Goal: Task Accomplishment & Management: Use online tool/utility

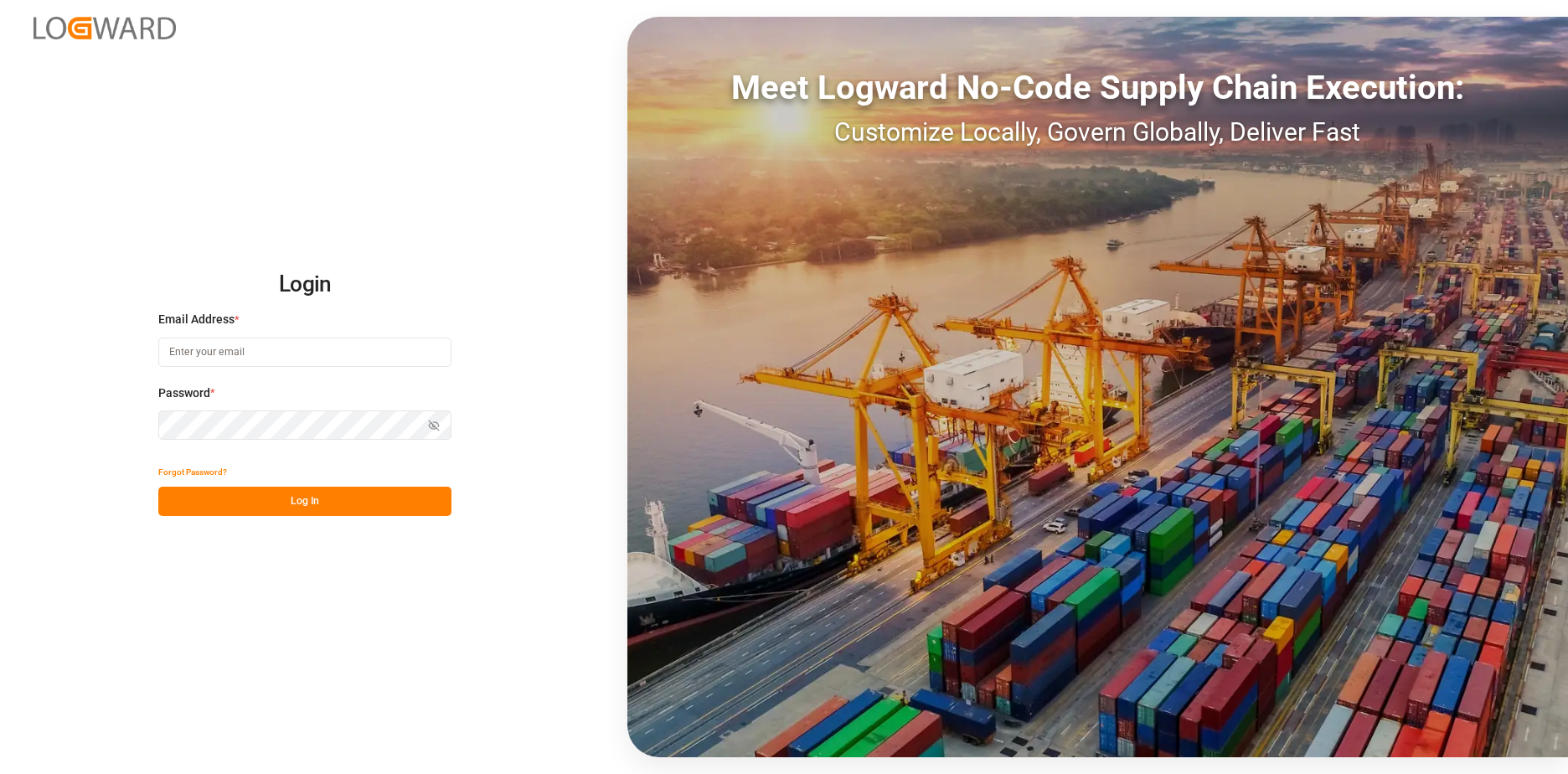
type input "[EMAIL_ADDRESS][DOMAIN_NAME]"
click at [370, 503] on button "Log In" at bounding box center [304, 502] width 294 height 29
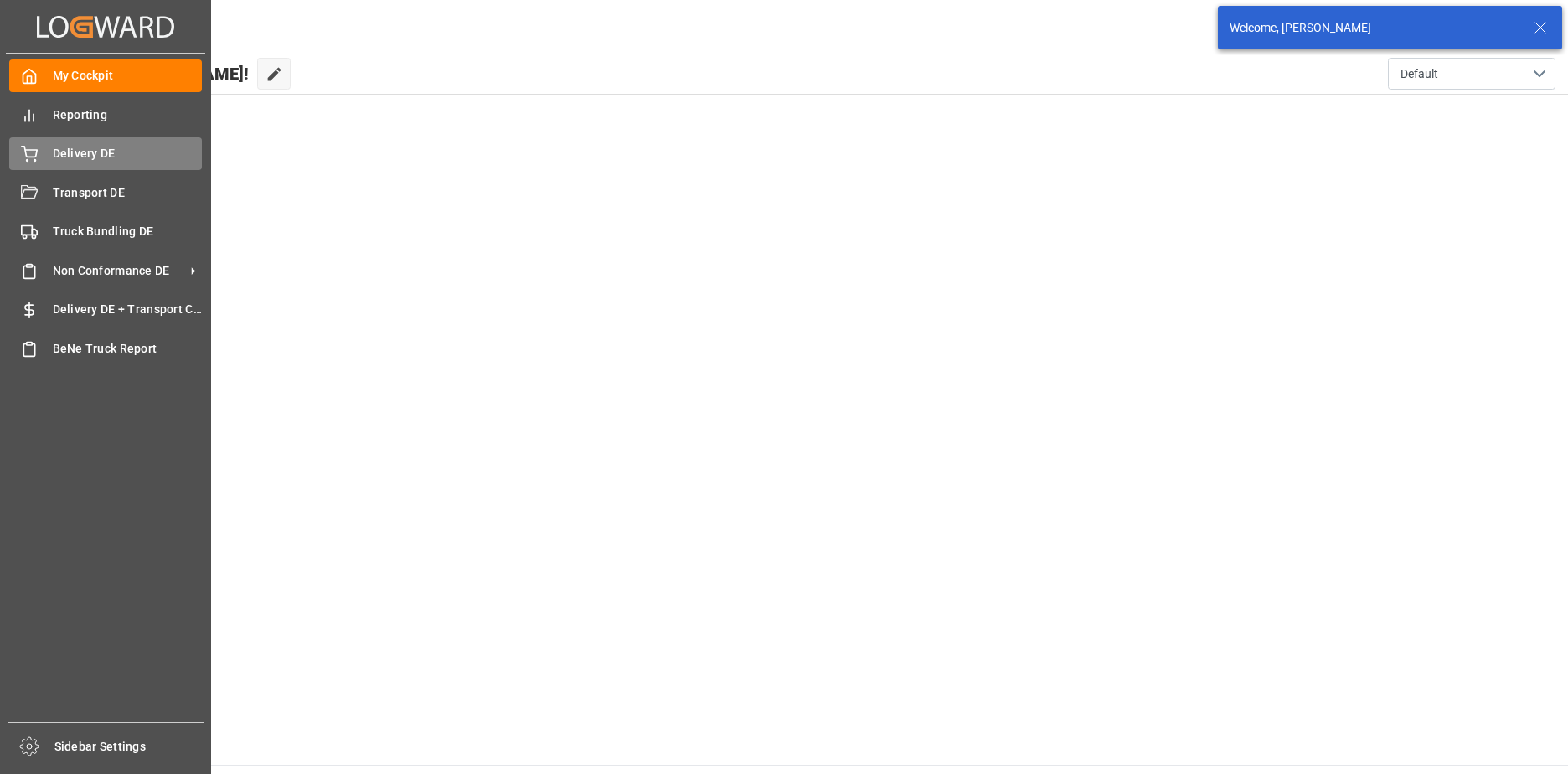
click at [36, 159] on icon at bounding box center [29, 153] width 16 height 16
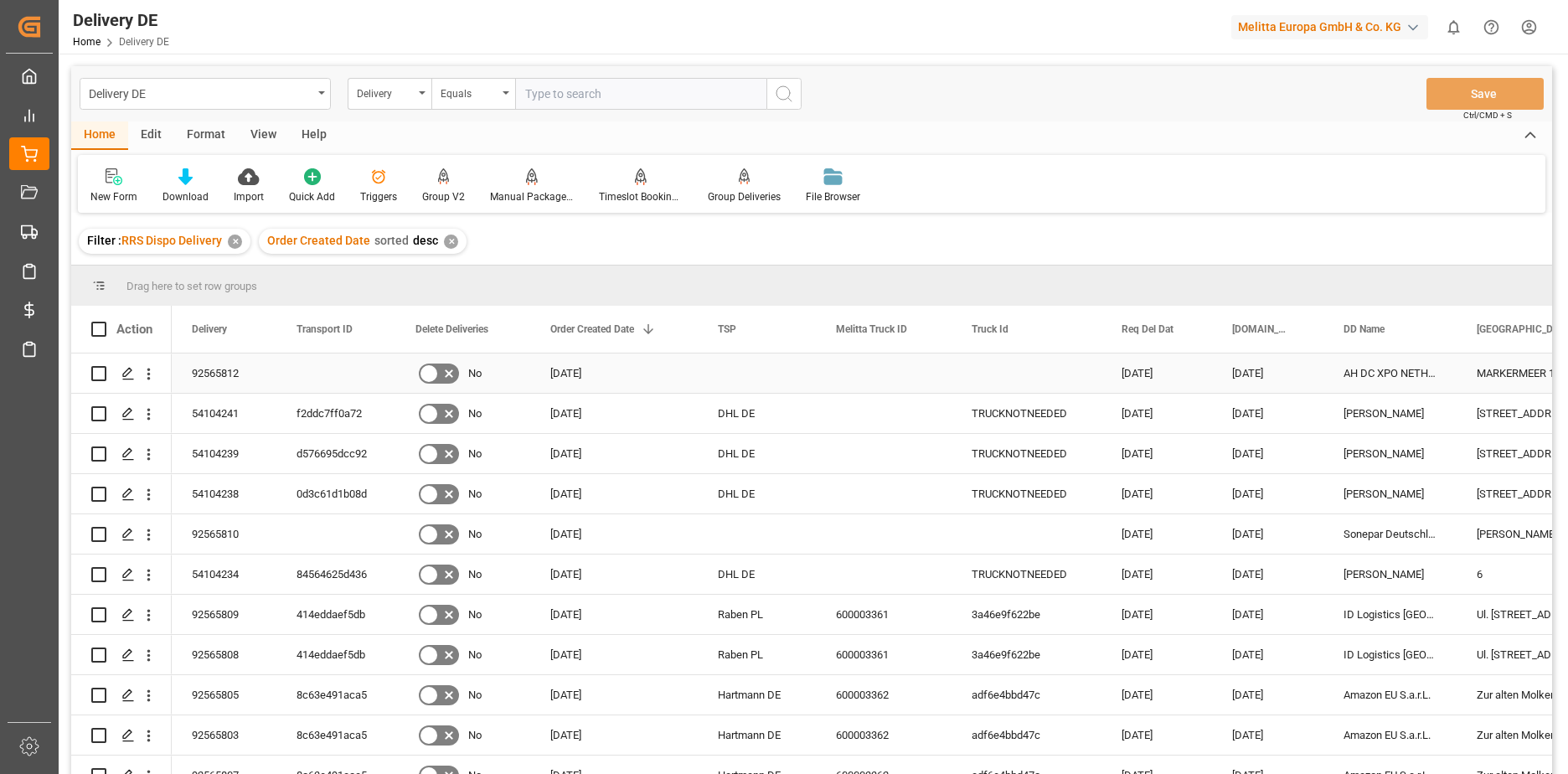
click at [100, 371] on input "Press Space to toggle row selection (unchecked)" at bounding box center [99, 374] width 15 height 15
checkbox input "true"
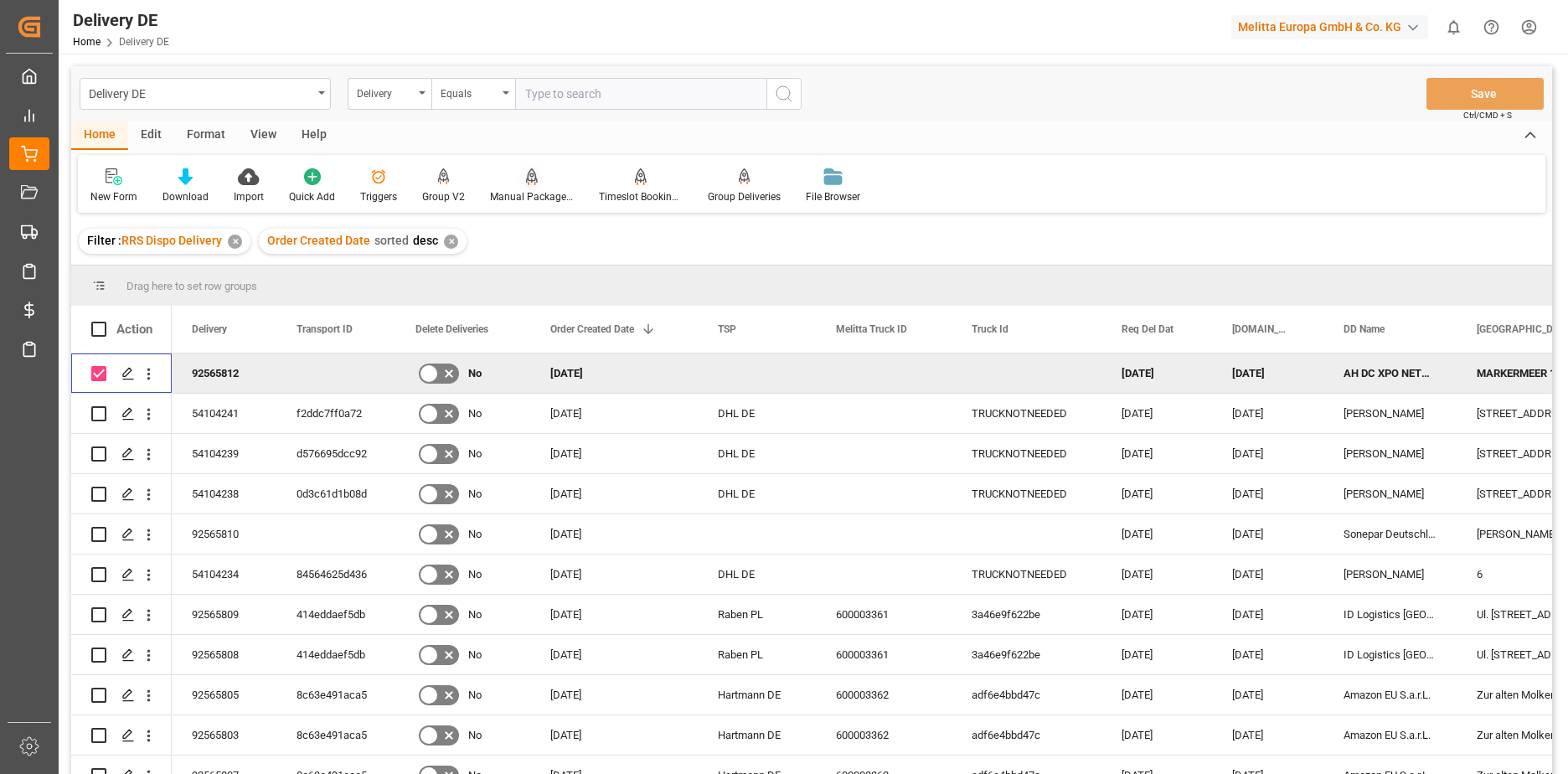
click at [525, 196] on div "Manual Package TypeDetermination" at bounding box center [531, 197] width 84 height 15
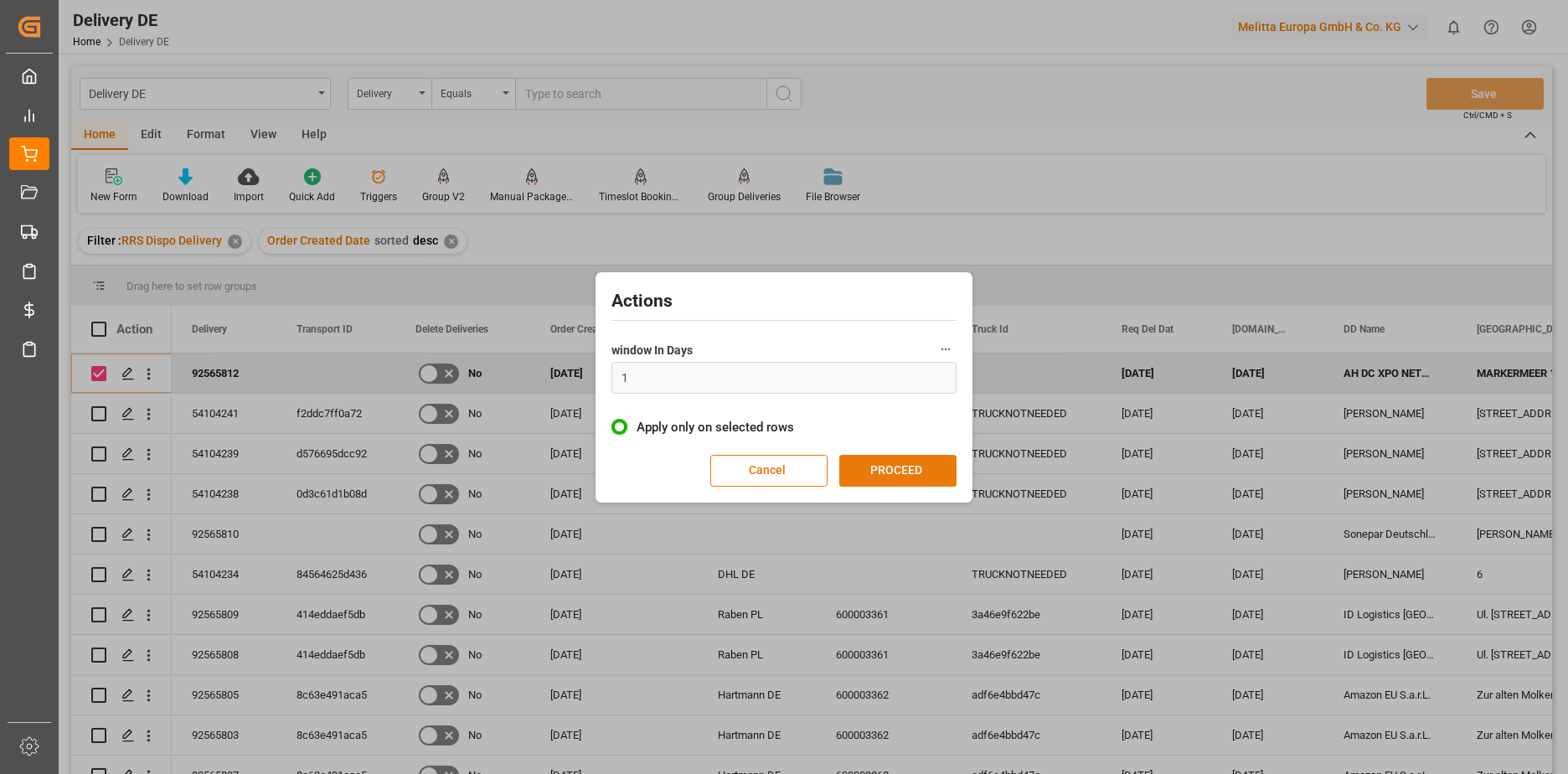
click at [886, 465] on button "PROCEED" at bounding box center [898, 470] width 117 height 32
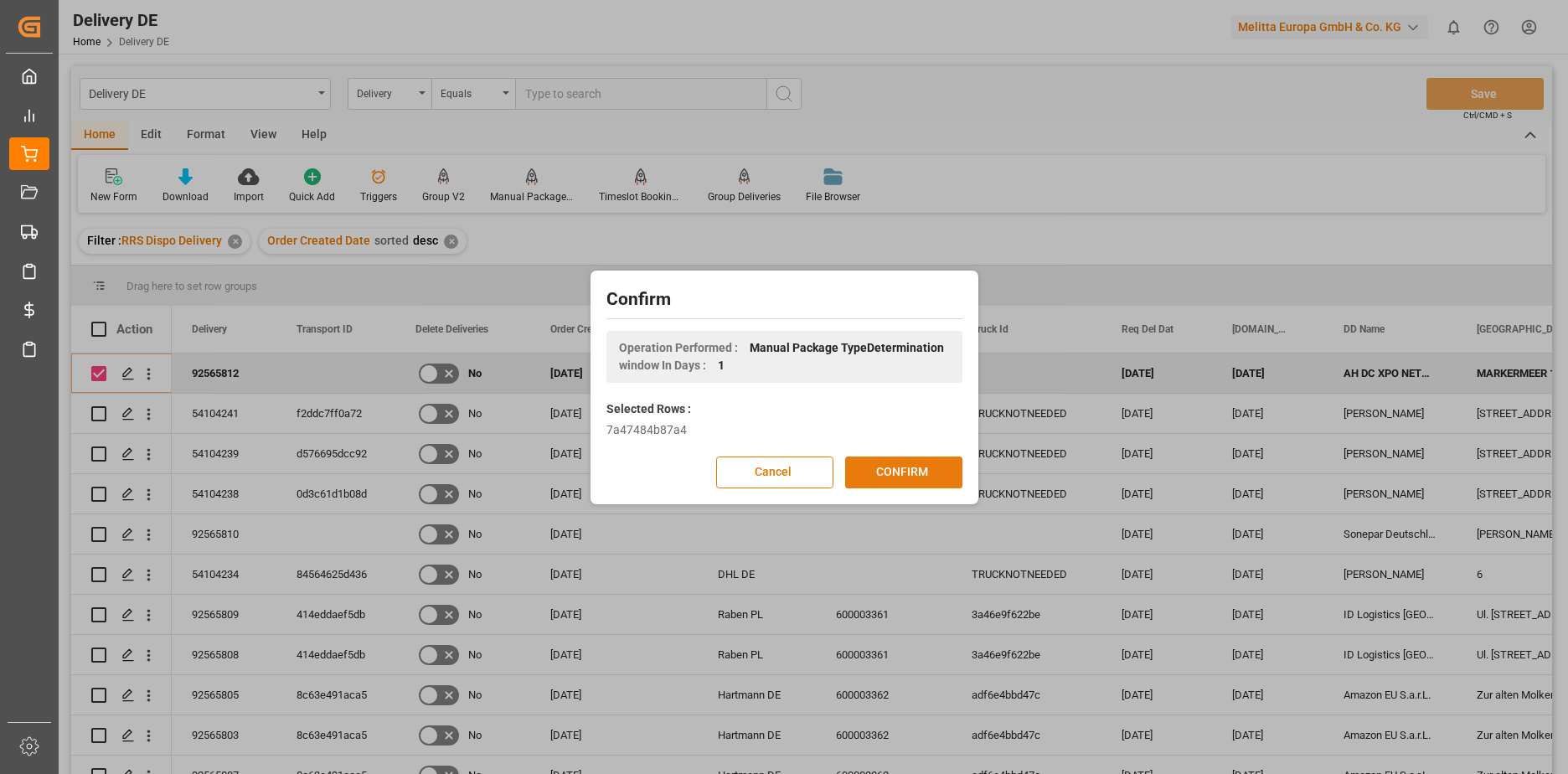
click at [904, 471] on button "CONFIRM" at bounding box center [904, 472] width 117 height 32
